Goal: Browse casually: Explore the website without a specific task or goal

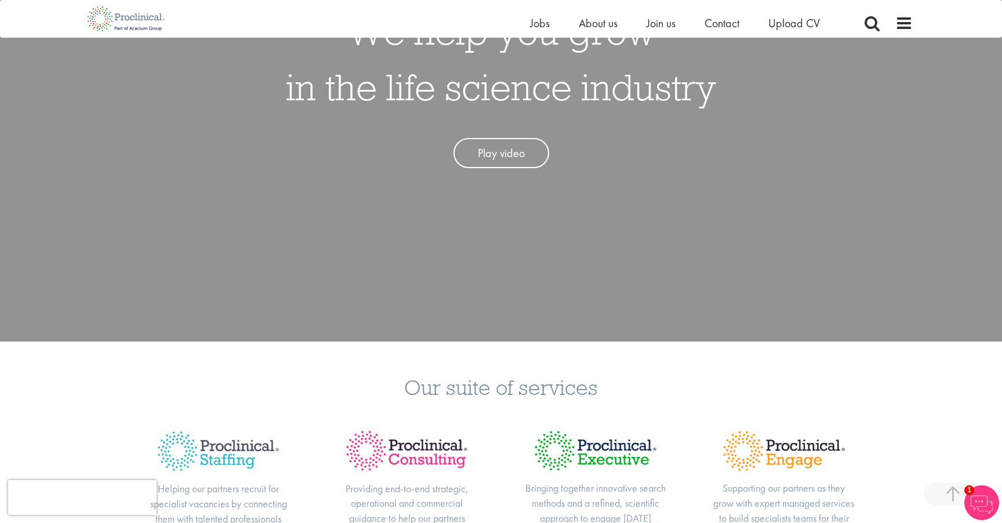
scroll to position [217, 0]
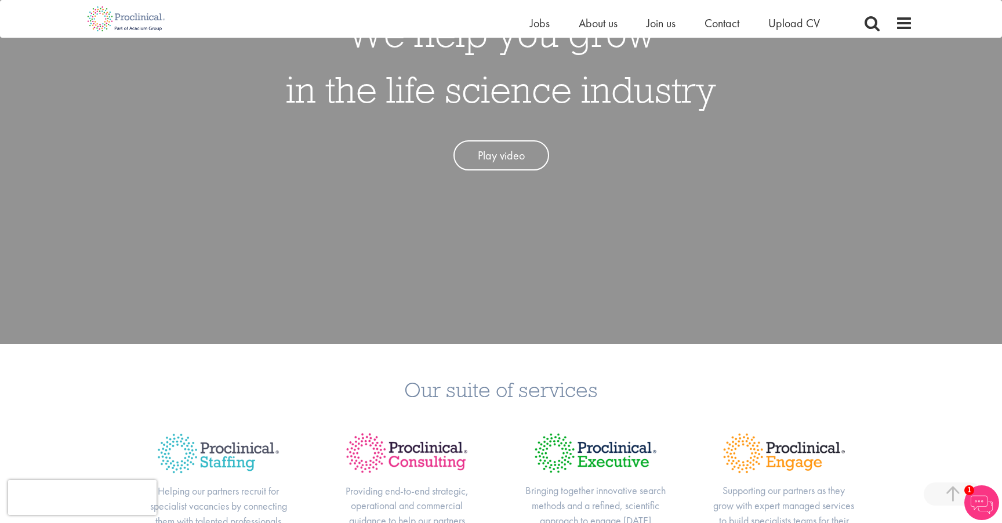
click at [732, 273] on div "We help you grow in the life science industry Play video" at bounding box center [500, 82] width 1019 height 523
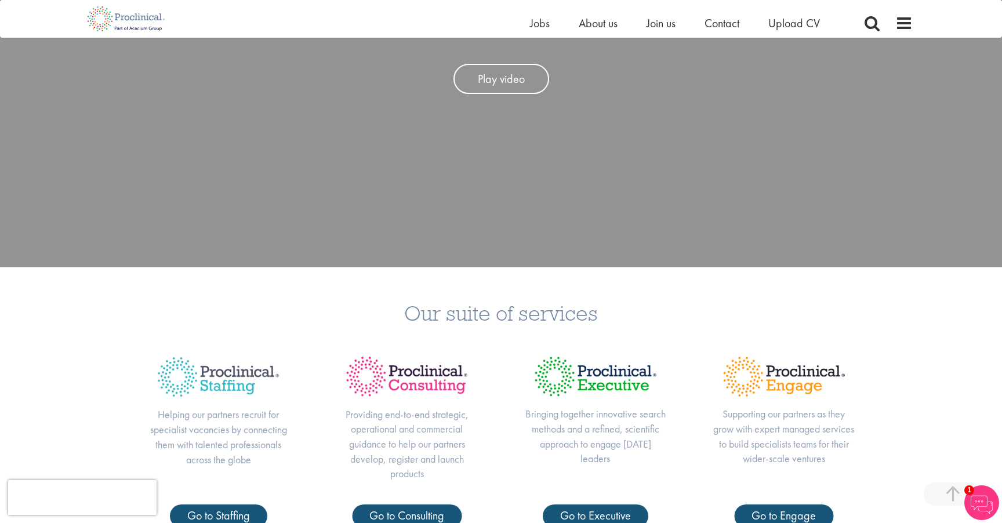
scroll to position [0, 0]
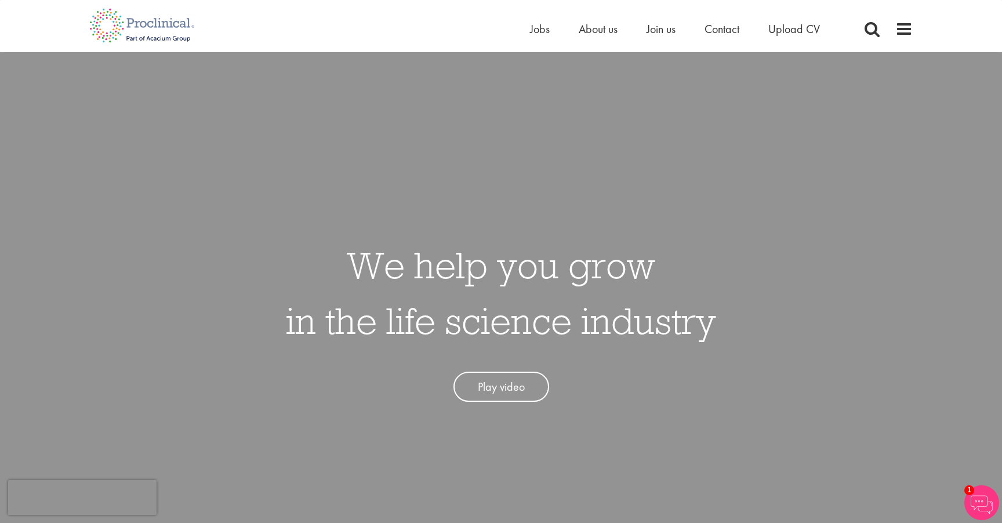
drag, startPoint x: 287, startPoint y: 240, endPoint x: 856, endPoint y: 334, distance: 576.4
click at [856, 334] on div "We help you grow in the life science industry Play video" at bounding box center [500, 313] width 1019 height 523
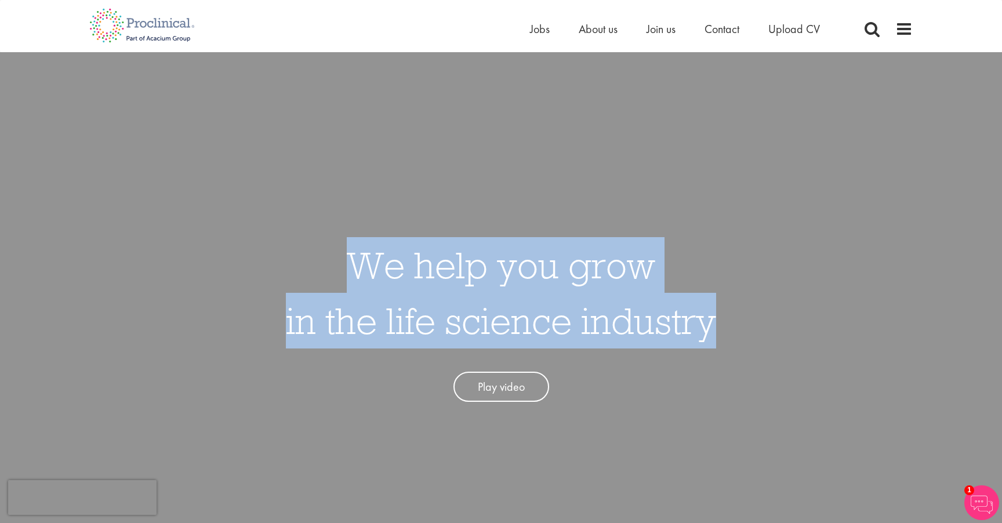
drag, startPoint x: 732, startPoint y: 317, endPoint x: 708, endPoint y: 326, distance: 25.9
click at [708, 326] on div "We help you grow in the life science industry Play video" at bounding box center [500, 313] width 1019 height 523
click at [708, 326] on h1 "We help you grow in the life science industry" at bounding box center [501, 292] width 430 height 111
drag, startPoint x: 708, startPoint y: 326, endPoint x: 351, endPoint y: 268, distance: 361.7
click at [351, 268] on h1 "We help you grow in the life science industry" at bounding box center [501, 292] width 430 height 111
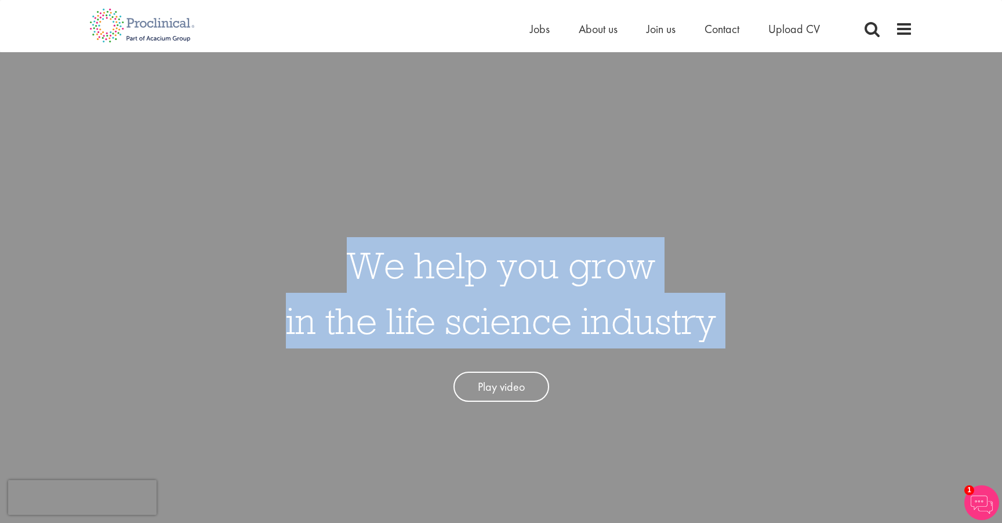
click at [351, 268] on h1 "We help you grow in the life science industry" at bounding box center [501, 292] width 430 height 111
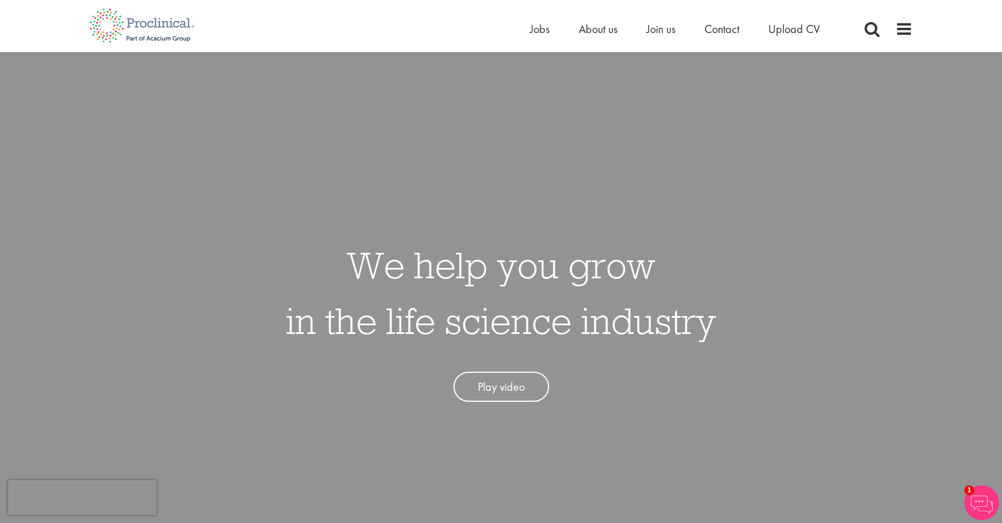
drag, startPoint x: 356, startPoint y: 268, endPoint x: 763, endPoint y: 330, distance: 411.7
click at [763, 330] on div "We help you grow in the life science industry Play video" at bounding box center [500, 313] width 1019 height 523
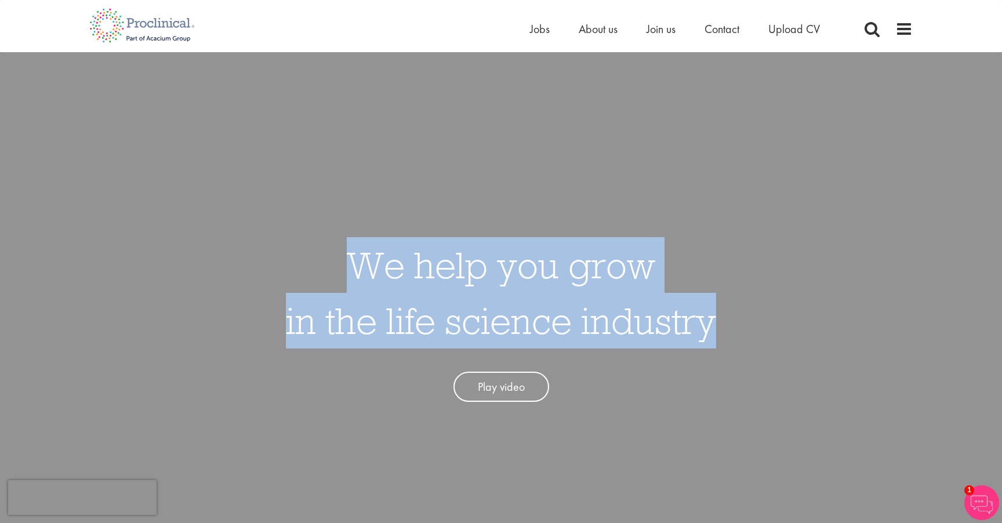
drag, startPoint x: 697, startPoint y: 321, endPoint x: 712, endPoint y: 321, distance: 14.5
click at [712, 321] on div "We help you grow in the life science industry Play video" at bounding box center [500, 313] width 1019 height 523
click at [712, 321] on h1 "We help you grow in the life science industry" at bounding box center [501, 292] width 430 height 111
drag, startPoint x: 712, startPoint y: 321, endPoint x: 326, endPoint y: 239, distance: 394.1
click at [326, 239] on h1 "We help you grow in the life science industry" at bounding box center [501, 292] width 430 height 111
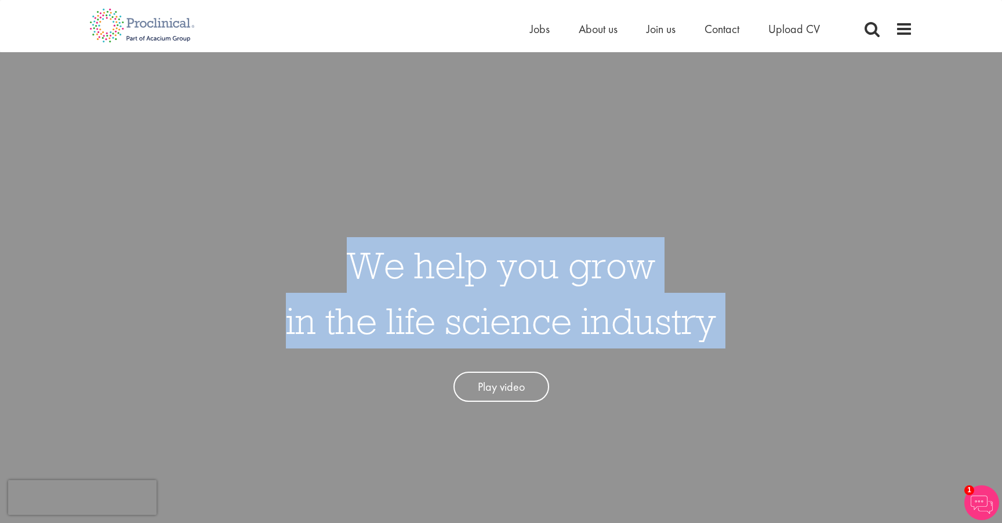
click at [326, 239] on h1 "We help you grow in the life science industry" at bounding box center [501, 292] width 430 height 111
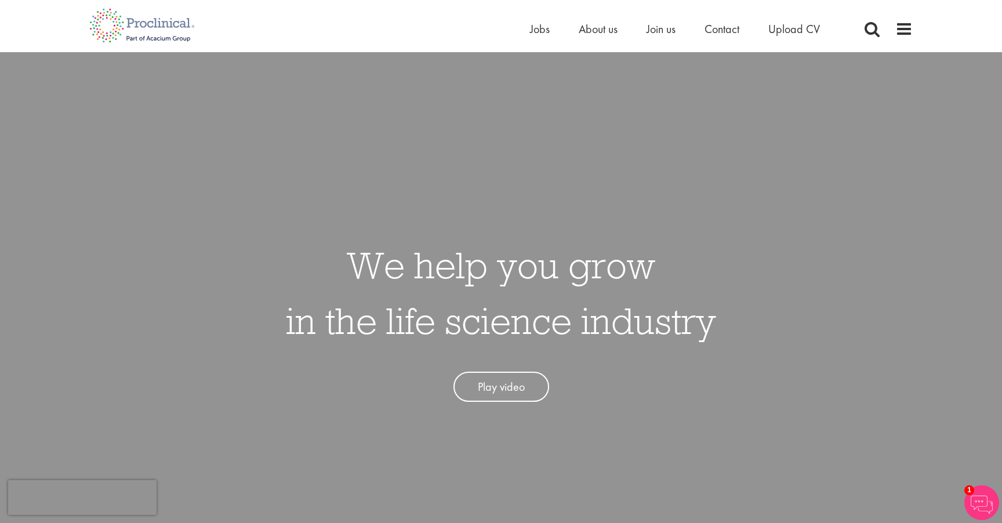
click at [314, 216] on div "We help you grow in the life science industry Play video" at bounding box center [500, 313] width 1019 height 523
drag, startPoint x: 344, startPoint y: 263, endPoint x: 728, endPoint y: 329, distance: 389.4
click at [728, 329] on div "We help you grow in the life science industry Play video" at bounding box center [500, 313] width 1019 height 523
click at [719, 330] on div "We help you grow in the life science industry Play video" at bounding box center [500, 313] width 1019 height 523
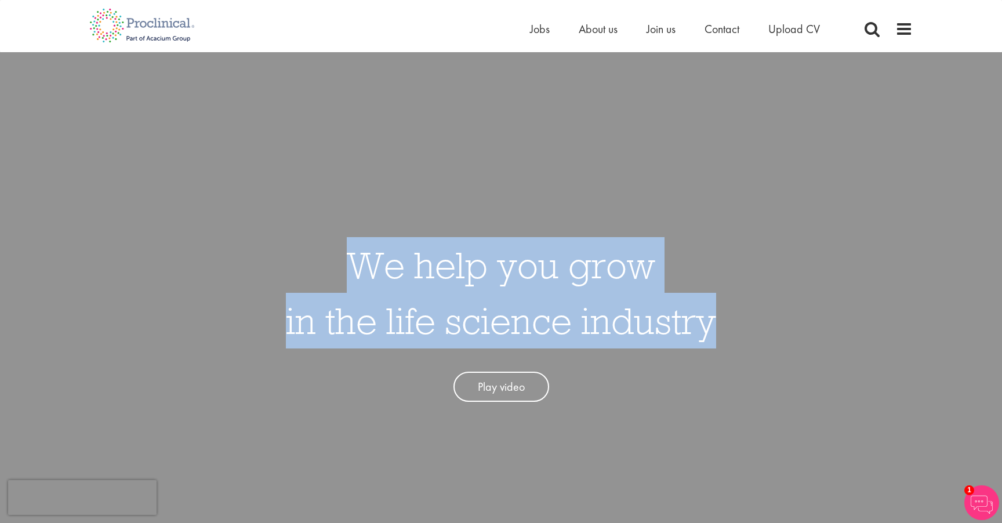
drag, startPoint x: 710, startPoint y: 329, endPoint x: 338, endPoint y: 271, distance: 376.8
click at [338, 271] on h1 "We help you grow in the life science industry" at bounding box center [501, 292] width 430 height 111
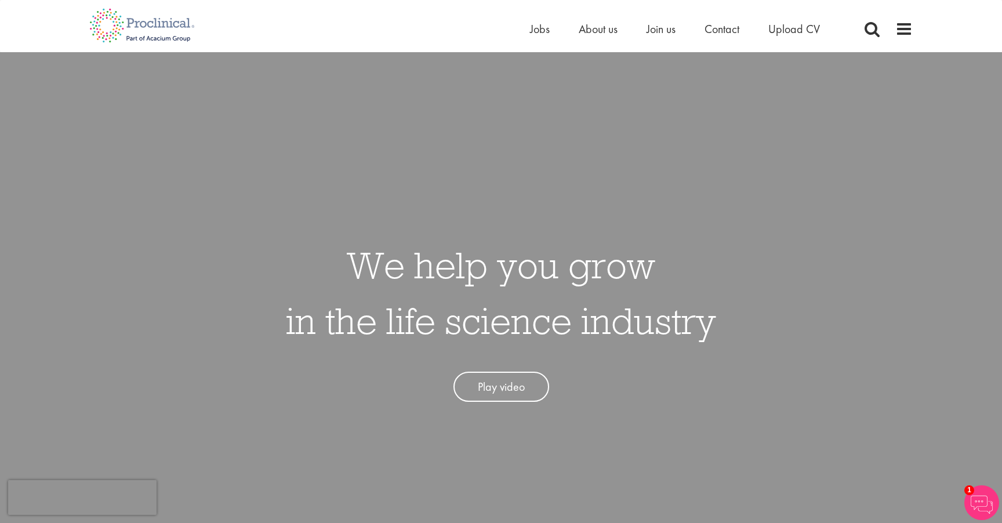
drag, startPoint x: 338, startPoint y: 271, endPoint x: 732, endPoint y: 330, distance: 398.7
click at [732, 329] on div "We help you grow in the life science industry Play video" at bounding box center [500, 313] width 1019 height 523
click at [732, 330] on div "We help you grow in the life science industry Play video" at bounding box center [500, 313] width 1019 height 523
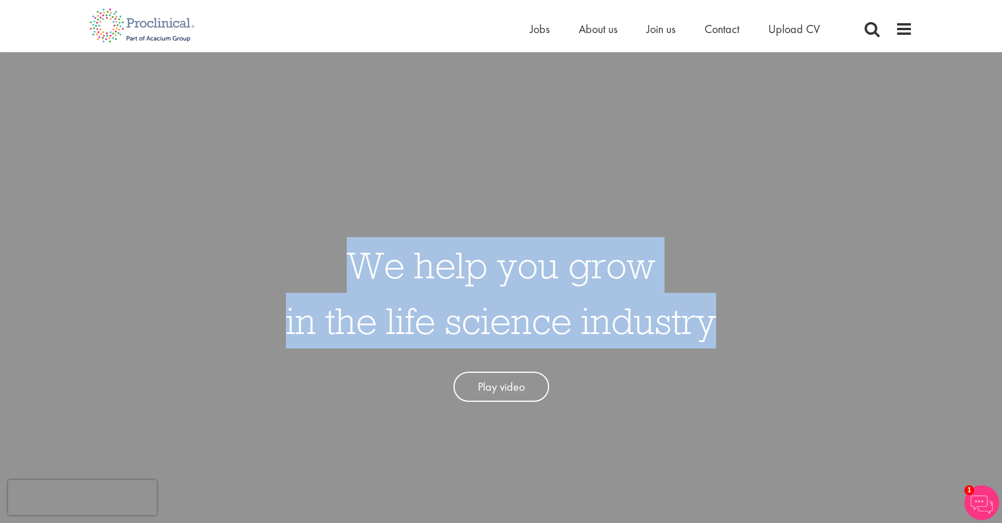
click at [712, 329] on div "We help you grow in the life science industry Play video" at bounding box center [500, 313] width 1019 height 523
click at [712, 329] on h1 "We help you grow in the life science industry" at bounding box center [501, 292] width 430 height 111
drag, startPoint x: 712, startPoint y: 329, endPoint x: 333, endPoint y: 259, distance: 385.1
click at [333, 259] on h1 "We help you grow in the life science industry" at bounding box center [501, 292] width 430 height 111
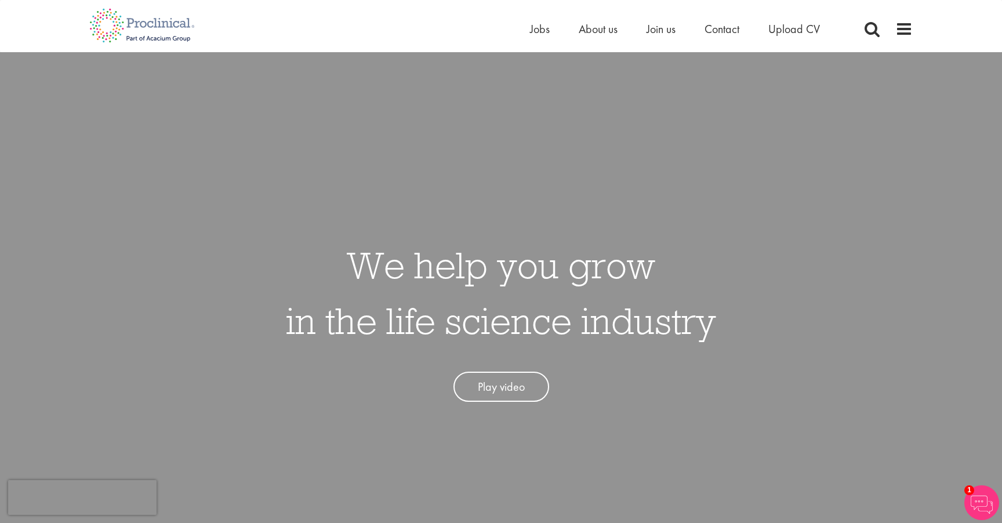
drag, startPoint x: 333, startPoint y: 259, endPoint x: 721, endPoint y: 318, distance: 392.3
click at [722, 318] on div "We help you grow in the life science industry Play video" at bounding box center [500, 313] width 1019 height 523
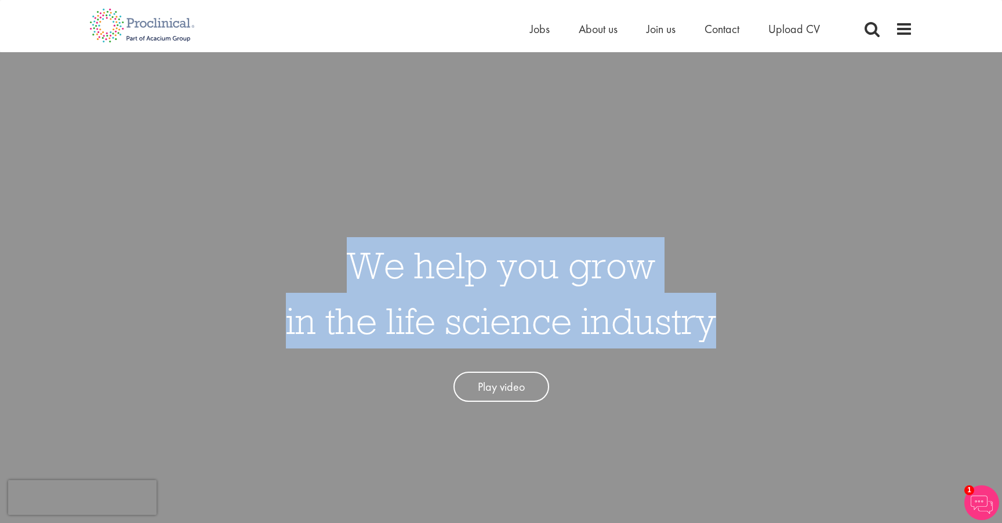
drag, startPoint x: 717, startPoint y: 318, endPoint x: 712, endPoint y: 314, distance: 6.6
click at [712, 314] on div "We help you grow in the life science industry Play video" at bounding box center [500, 313] width 1019 height 523
click at [712, 314] on h1 "We help you grow in the life science industry" at bounding box center [501, 292] width 430 height 111
drag, startPoint x: 712, startPoint y: 314, endPoint x: 366, endPoint y: 268, distance: 348.6
click at [366, 268] on h1 "We help you grow in the life science industry" at bounding box center [501, 292] width 430 height 111
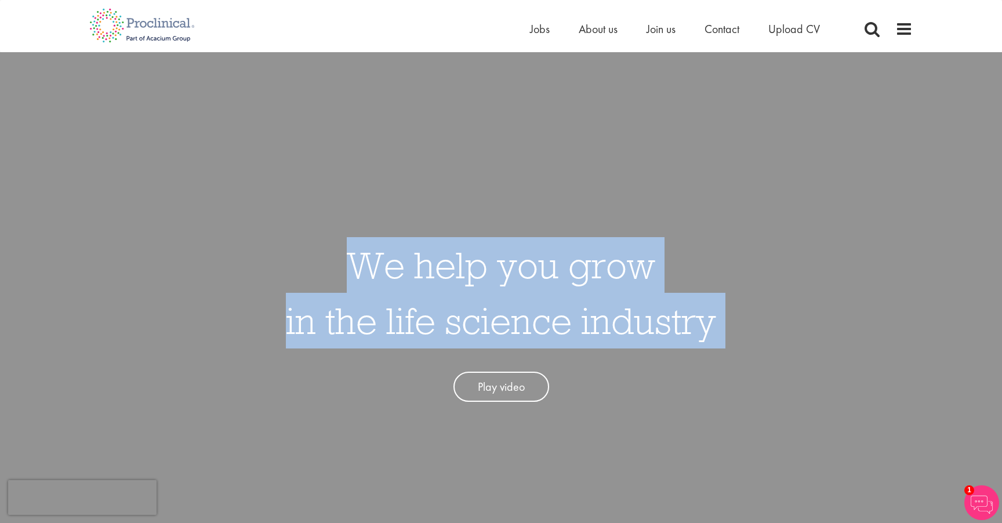
click at [366, 268] on h1 "We help you grow in the life science industry" at bounding box center [501, 292] width 430 height 111
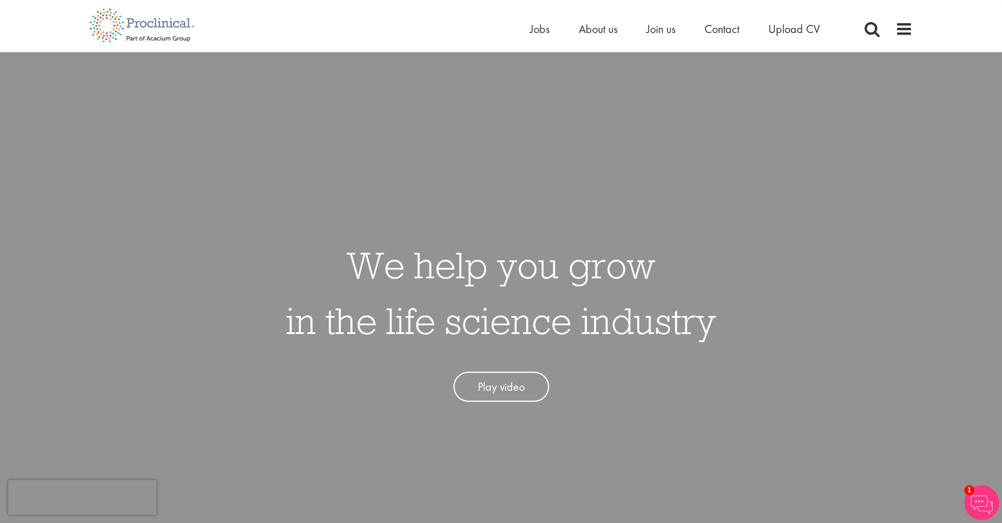
click at [282, 224] on div "We help you grow in the life science industry Play video" at bounding box center [500, 313] width 1019 height 523
click at [243, 252] on div "We help you grow in the life science industry Play video" at bounding box center [500, 313] width 1019 height 523
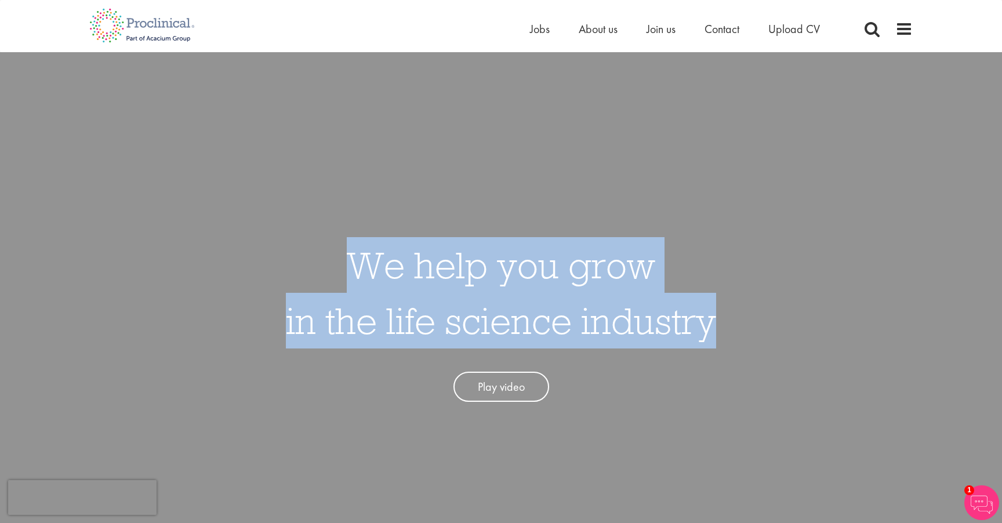
drag, startPoint x: 277, startPoint y: 256, endPoint x: 715, endPoint y: 321, distance: 443.0
click at [715, 321] on div "We help you grow in the life science industry Play video" at bounding box center [500, 313] width 1019 height 523
click at [715, 321] on h1 "We help you grow in the life science industry" at bounding box center [501, 292] width 430 height 111
drag, startPoint x: 715, startPoint y: 321, endPoint x: 370, endPoint y: 251, distance: 352.0
click at [358, 245] on h1 "We help you grow in the life science industry" at bounding box center [501, 292] width 430 height 111
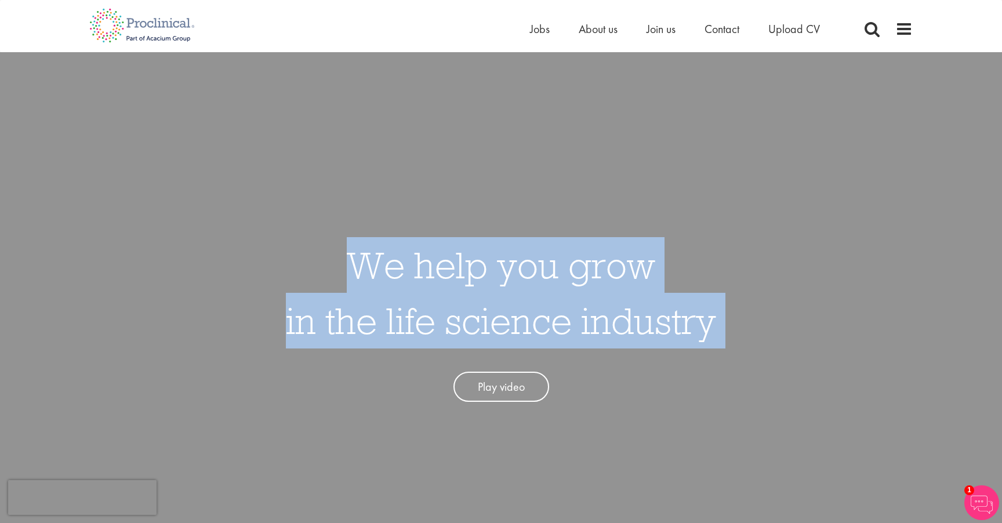
click at [371, 251] on h1 "We help you grow in the life science industry" at bounding box center [501, 292] width 430 height 111
drag, startPoint x: 346, startPoint y: 264, endPoint x: 715, endPoint y: 325, distance: 374.3
click at [715, 325] on h1 "We help you grow in the life science industry" at bounding box center [501, 292] width 430 height 111
drag, startPoint x: 468, startPoint y: 258, endPoint x: 212, endPoint y: 194, distance: 264.6
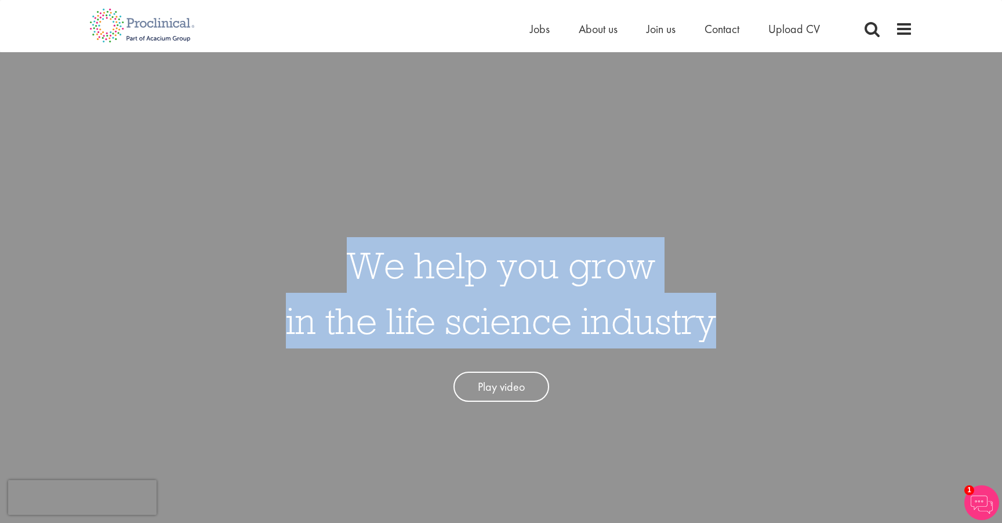
click at [199, 191] on div "We help you grow in the life science industry Play video" at bounding box center [500, 313] width 1019 height 523
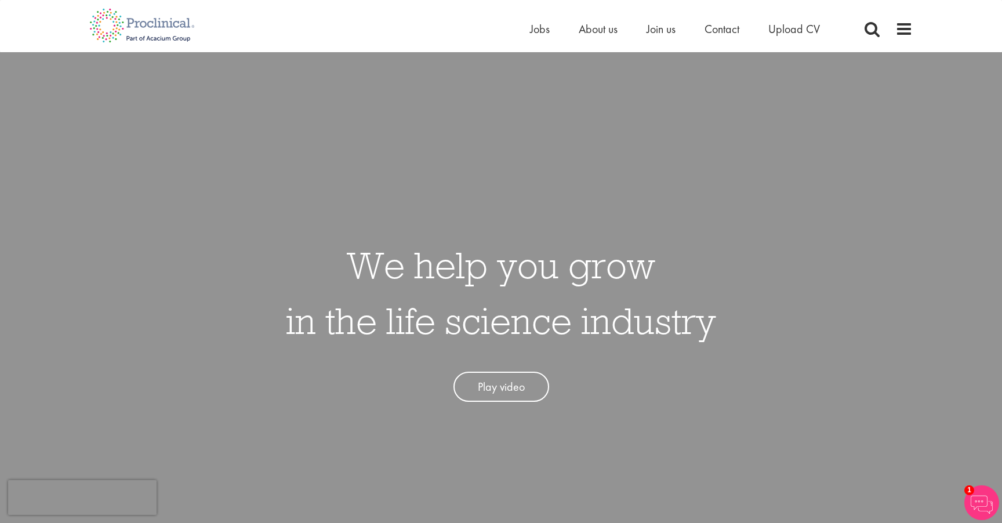
click at [212, 194] on div "We help you grow in the life science industry Play video" at bounding box center [500, 313] width 1019 height 523
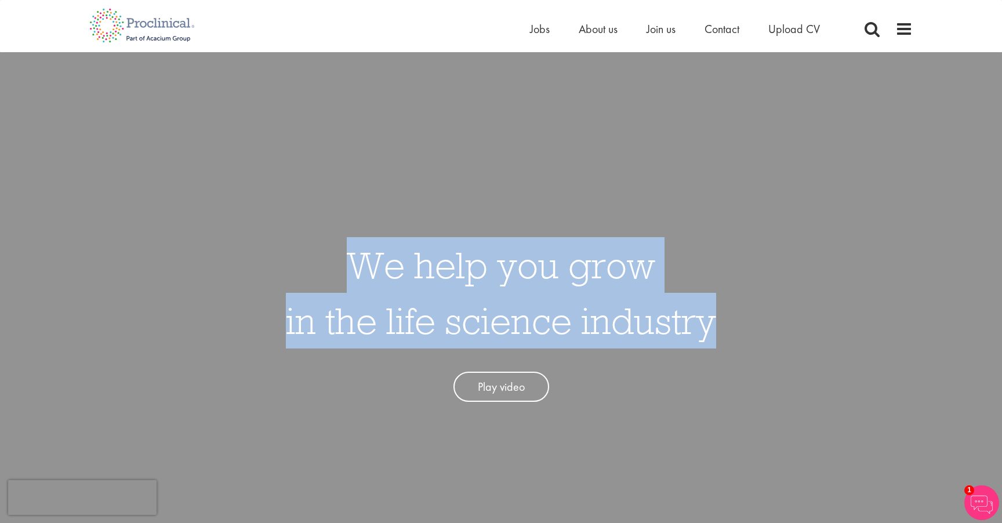
drag, startPoint x: 352, startPoint y: 272, endPoint x: 711, endPoint y: 321, distance: 361.6
click at [711, 321] on h1 "We help you grow in the life science industry" at bounding box center [501, 292] width 430 height 111
drag, startPoint x: 711, startPoint y: 321, endPoint x: 356, endPoint y: 268, distance: 358.8
click at [356, 268] on h1 "We help you grow in the life science industry" at bounding box center [501, 292] width 430 height 111
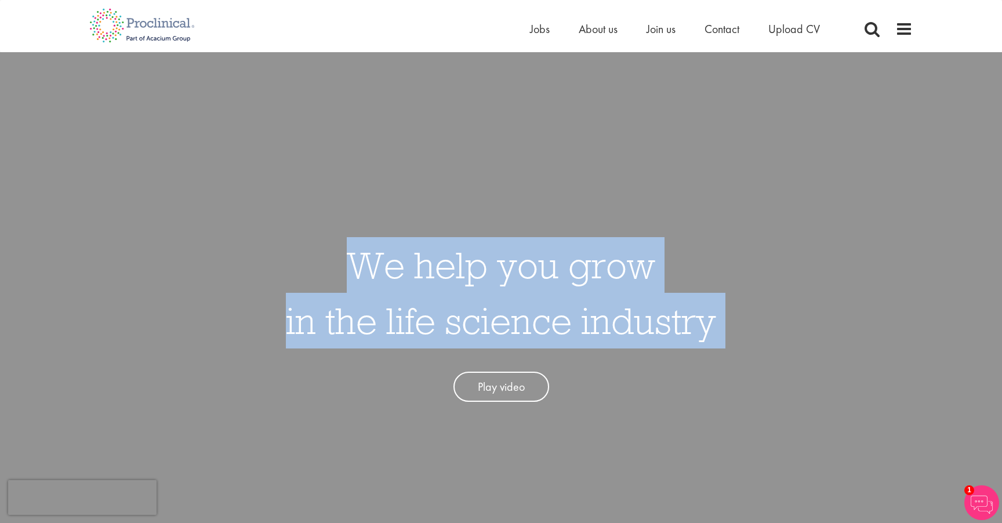
click at [729, 321] on div "We help you grow in the life science industry Play video" at bounding box center [500, 313] width 1019 height 523
drag, startPoint x: 724, startPoint y: 322, endPoint x: 713, endPoint y: 326, distance: 12.0
click at [713, 326] on div "We help you grow in the life science industry Play video" at bounding box center [500, 313] width 1019 height 523
click at [713, 326] on h1 "We help you grow in the life science industry" at bounding box center [501, 292] width 430 height 111
drag, startPoint x: 612, startPoint y: 309, endPoint x: 334, endPoint y: 266, distance: 281.5
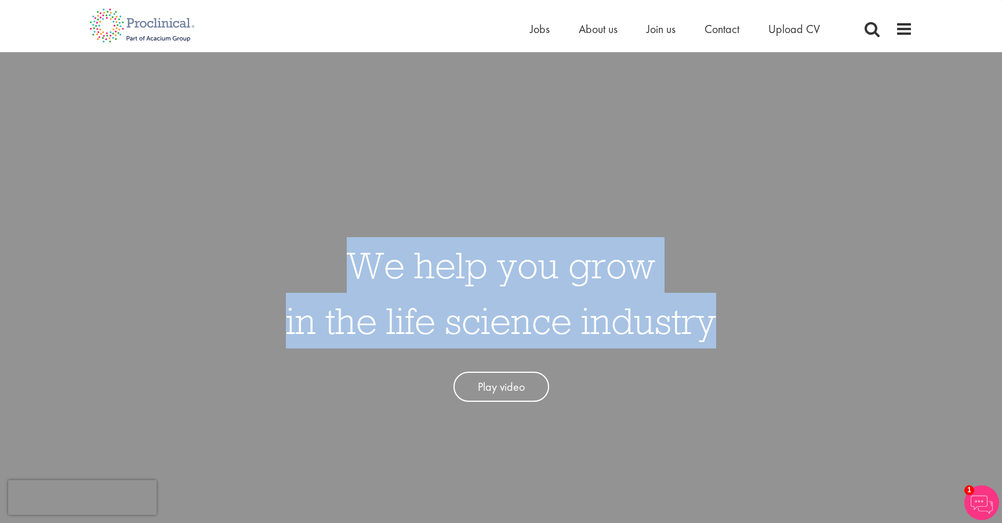
click at [334, 266] on h1 "We help you grow in the life science industry" at bounding box center [501, 292] width 430 height 111
drag, startPoint x: 339, startPoint y: 263, endPoint x: 708, endPoint y: 322, distance: 374.1
click at [708, 322] on h1 "We help you grow in the life science industry" at bounding box center [501, 292] width 430 height 111
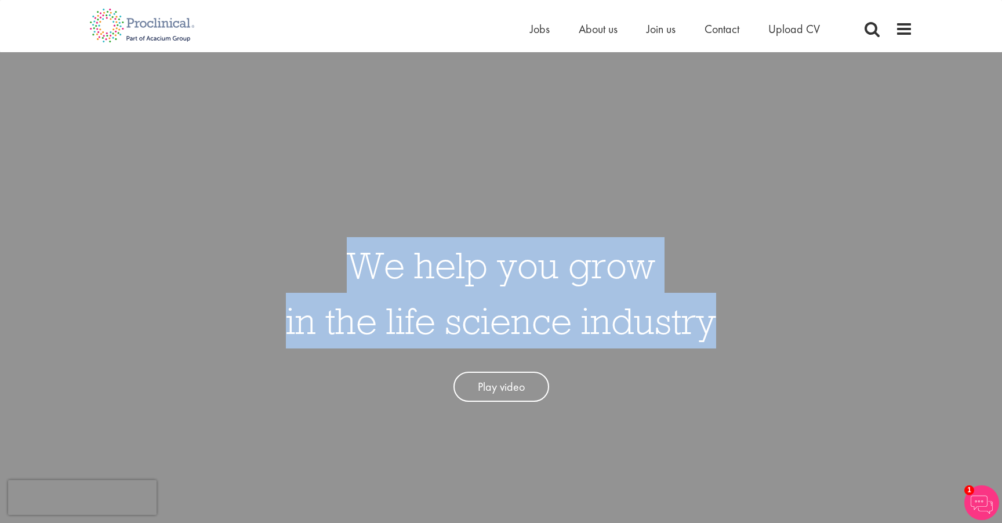
drag, startPoint x: 708, startPoint y: 322, endPoint x: 296, endPoint y: 242, distance: 420.0
click at [296, 242] on h1 "We help you grow in the life science industry" at bounding box center [501, 292] width 430 height 111
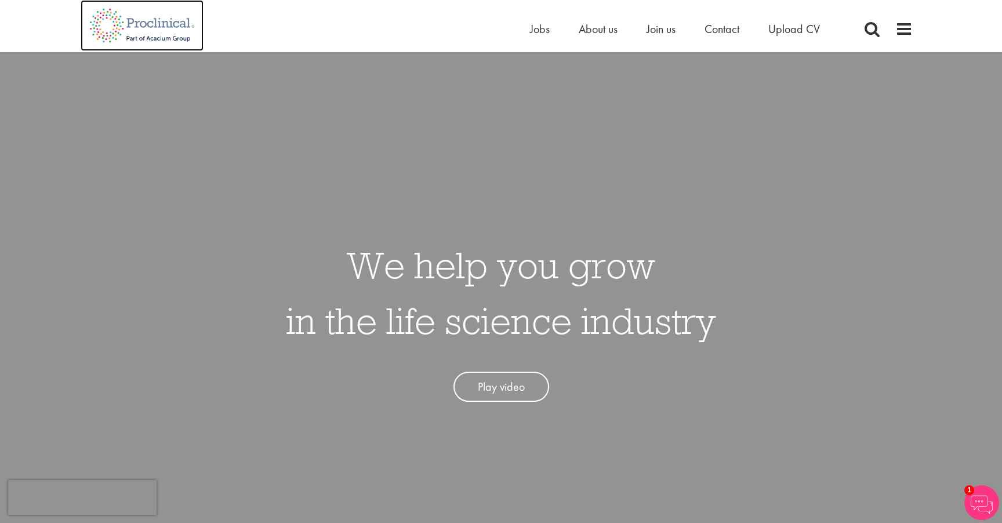
click at [137, 28] on img at bounding box center [142, 25] width 123 height 51
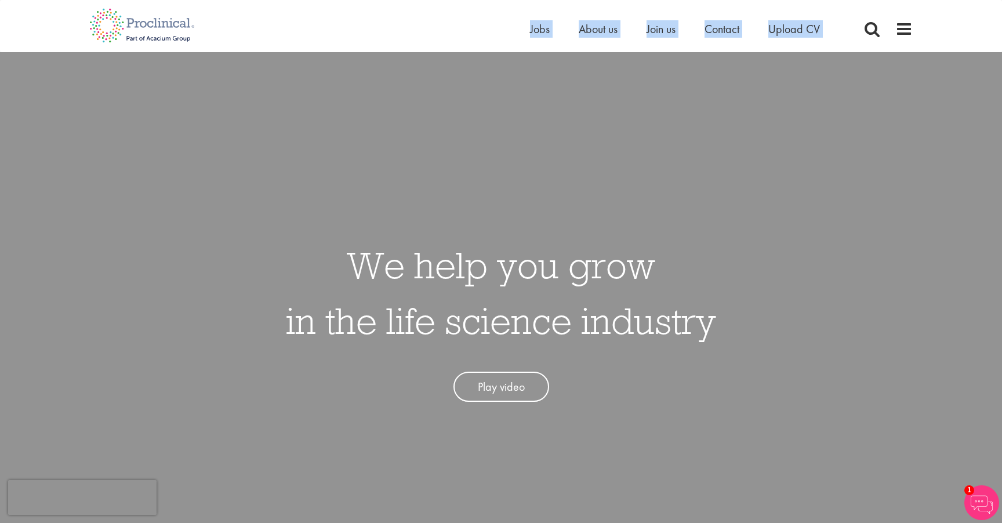
drag, startPoint x: 421, startPoint y: 31, endPoint x: 939, endPoint y: 35, distance: 517.7
click at [939, 35] on div "Home Jobs About us Join us Contact Upload CV" at bounding box center [501, 21] width 1002 height 43
drag, startPoint x: 911, startPoint y: 28, endPoint x: 57, endPoint y: 38, distance: 853.4
click at [57, 38] on div "Home Jobs About us Join us Contact Upload CV" at bounding box center [501, 21] width 1002 height 43
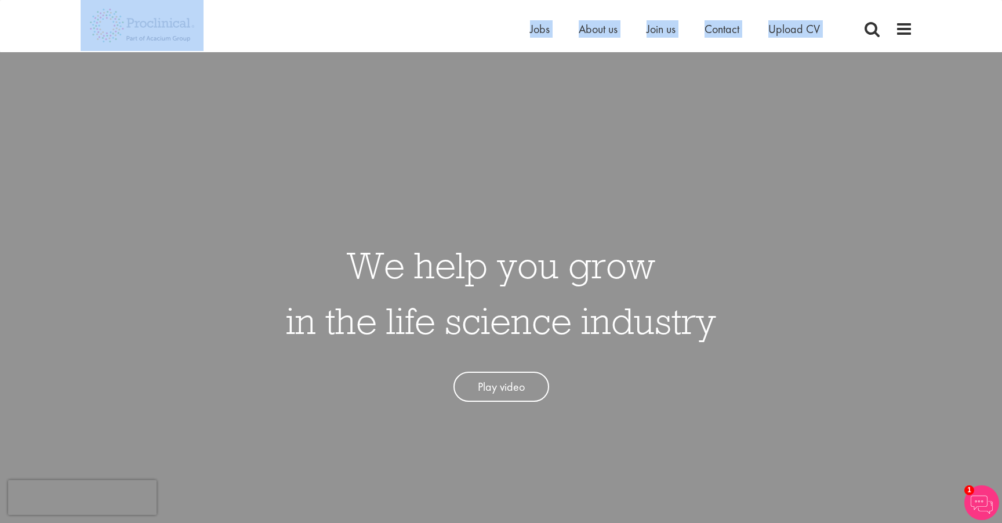
click at [57, 38] on div "Home Jobs About us Join us Contact Upload CV" at bounding box center [501, 21] width 1002 height 43
drag, startPoint x: 60, startPoint y: 36, endPoint x: 933, endPoint y: 30, distance: 873.1
click at [933, 30] on div "Home Jobs About us Join us Contact Upload CV" at bounding box center [501, 21] width 1002 height 43
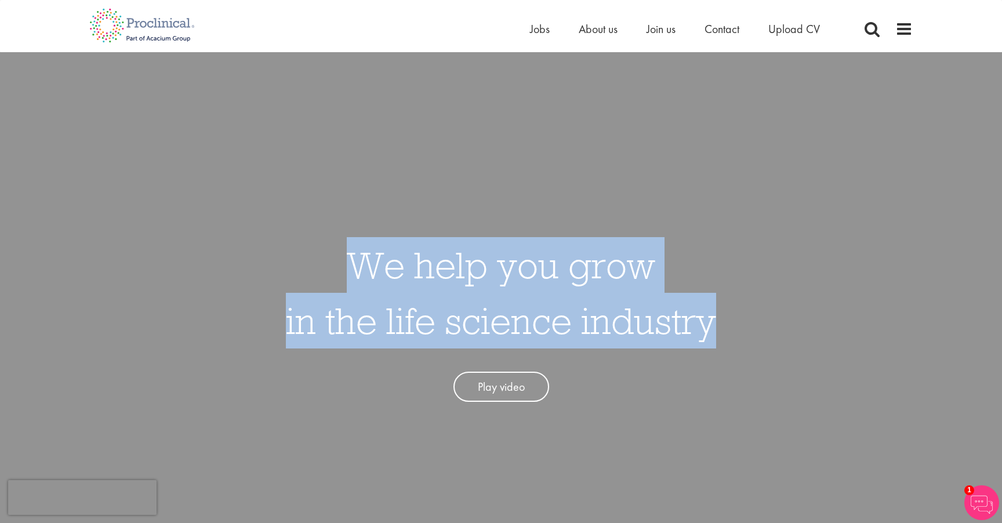
drag, startPoint x: 672, startPoint y: 326, endPoint x: 713, endPoint y: 323, distance: 41.3
click at [713, 323] on div "We help you grow in the life science industry Play video" at bounding box center [500, 313] width 1019 height 523
click at [713, 323] on h1 "We help you grow in the life science industry" at bounding box center [501, 292] width 430 height 111
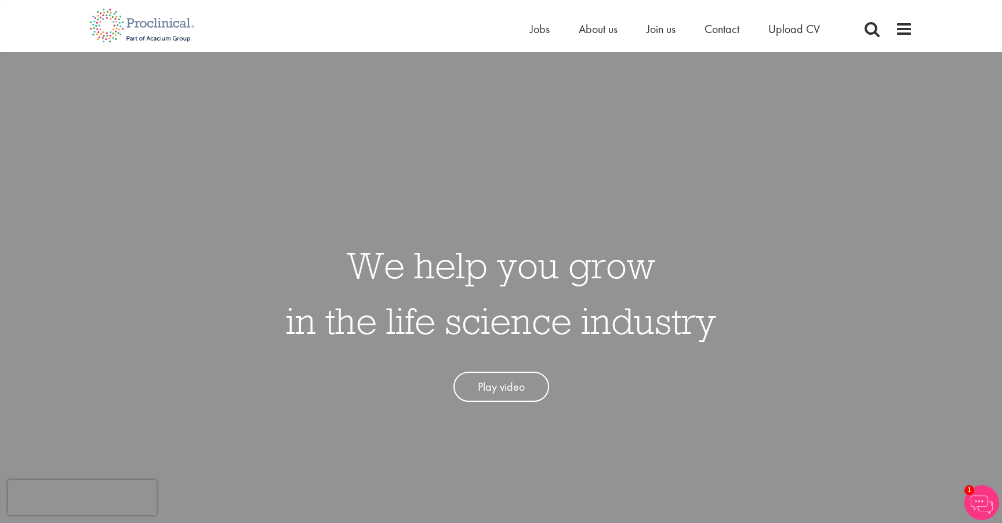
click at [477, 144] on div "We help you grow in the life science industry Play video" at bounding box center [500, 313] width 1019 height 523
click at [700, 111] on div "We help you grow in the life science industry Play video" at bounding box center [500, 313] width 1019 height 523
